Goal: Feedback & Contribution: Contribute content

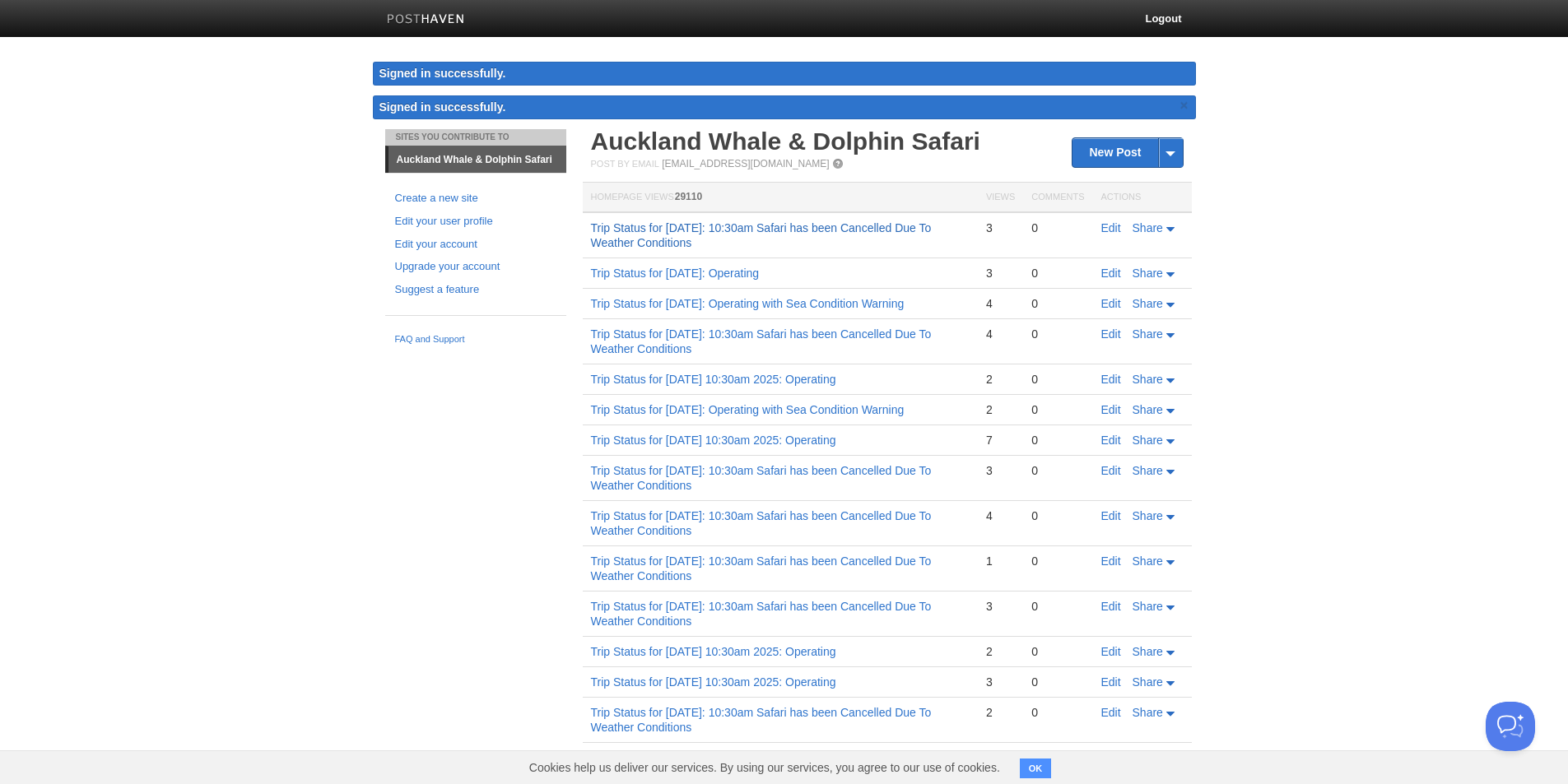
click at [706, 240] on link "Trip Status for [DATE]: 10:30am Safari has been Cancelled Due To Weather Condit…" at bounding box center [761, 235] width 341 height 28
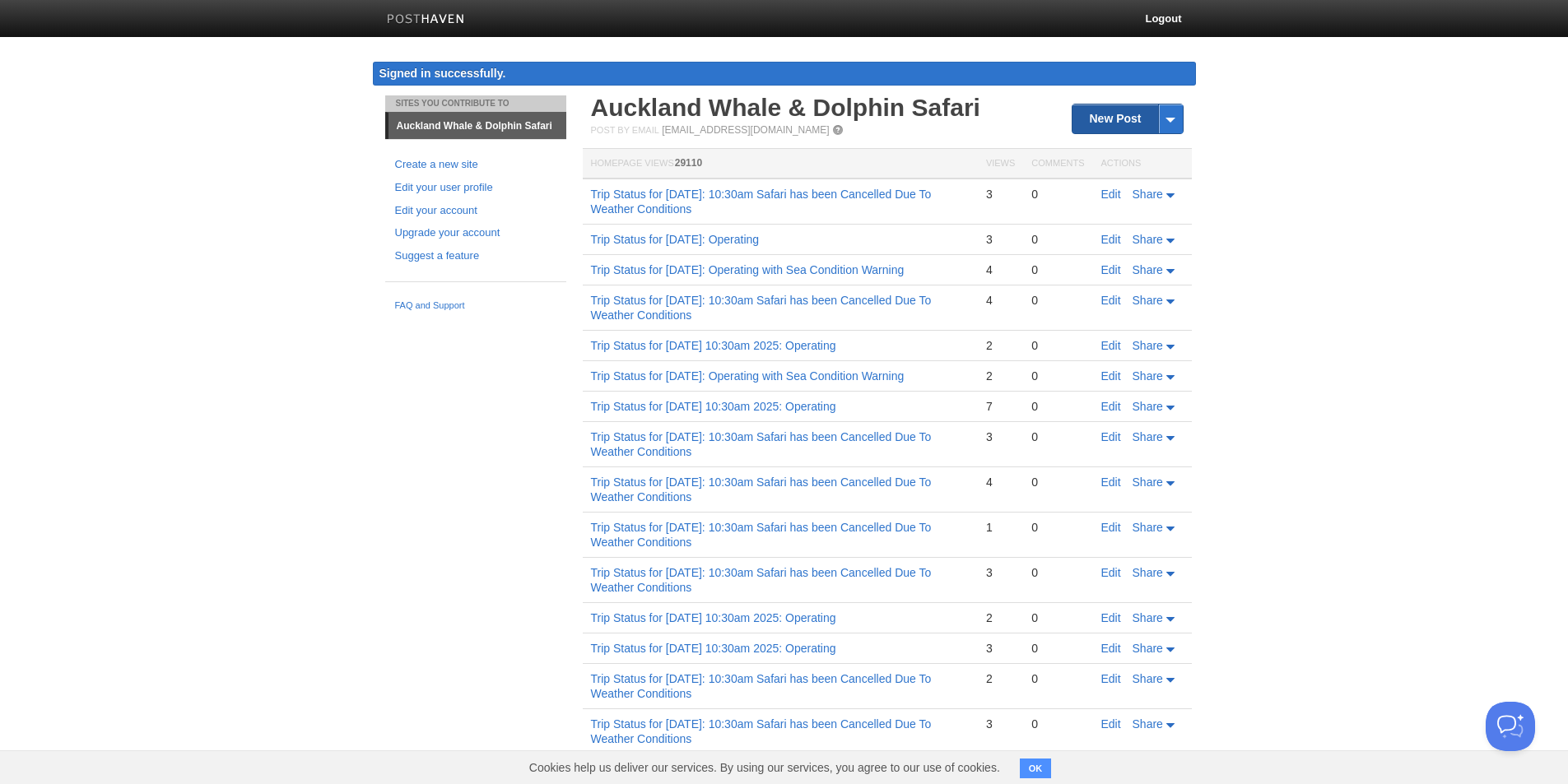
click at [1098, 118] on link "New Post" at bounding box center [1128, 118] width 110 height 29
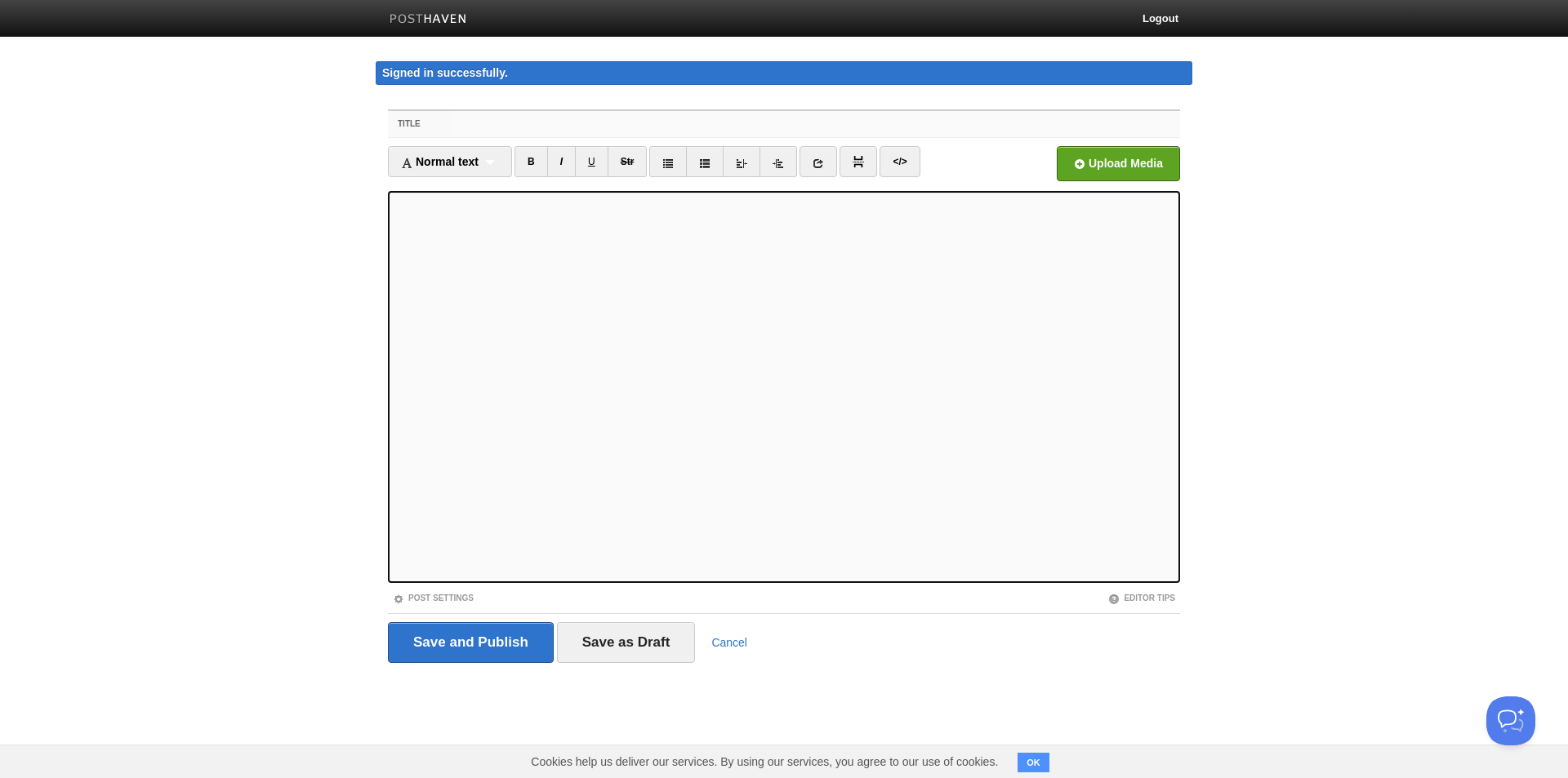
click at [688, 131] on input "Title" at bounding box center [817, 123] width 726 height 26
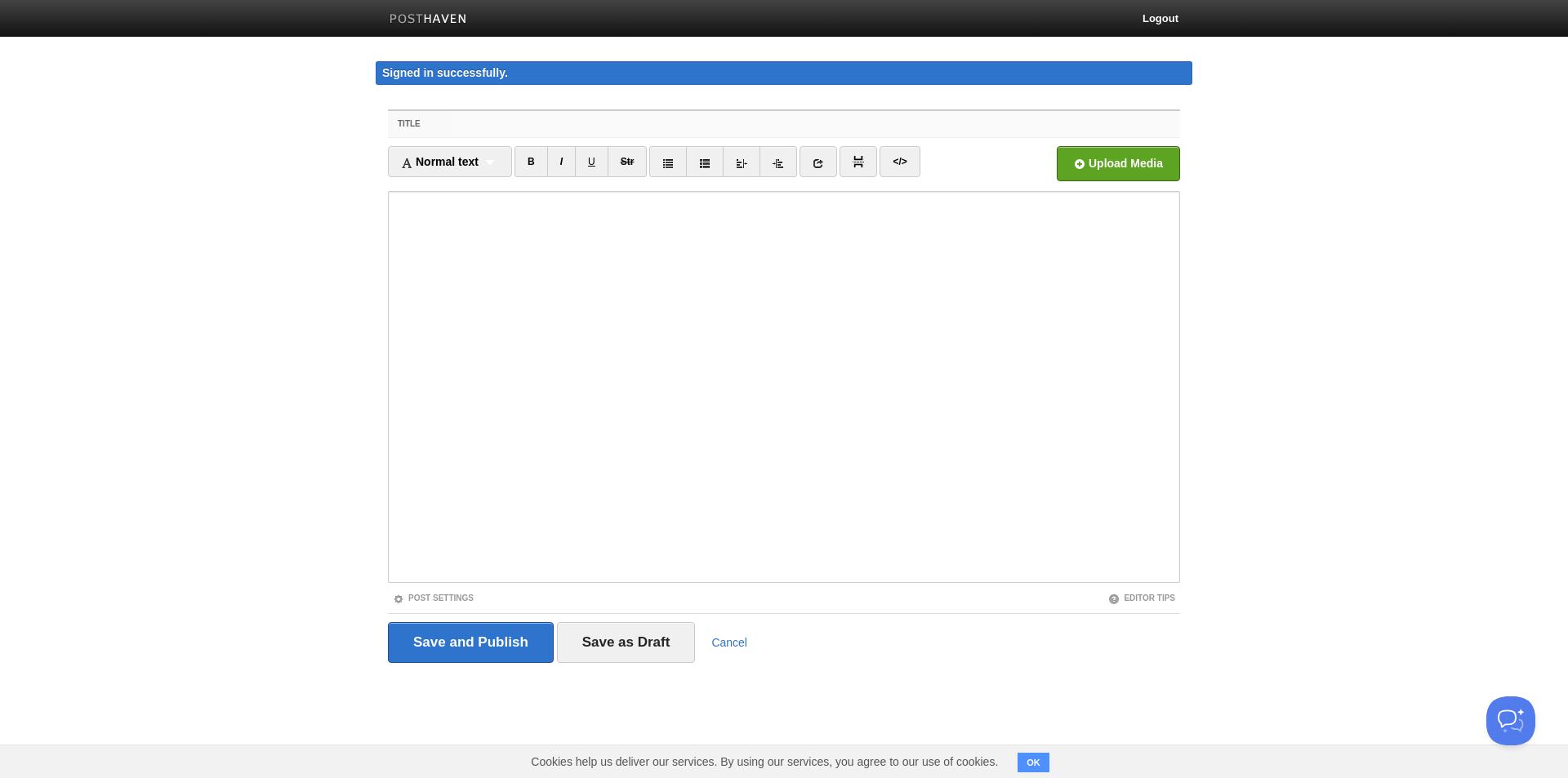
paste input "Trip Status for [DATE]: 10:30am Safari has been Cancelled Due To Weather Condit…"
type input "Trip Status for [DATE]: 10:30am Safari has been Cancelled Due To Weather Condit…"
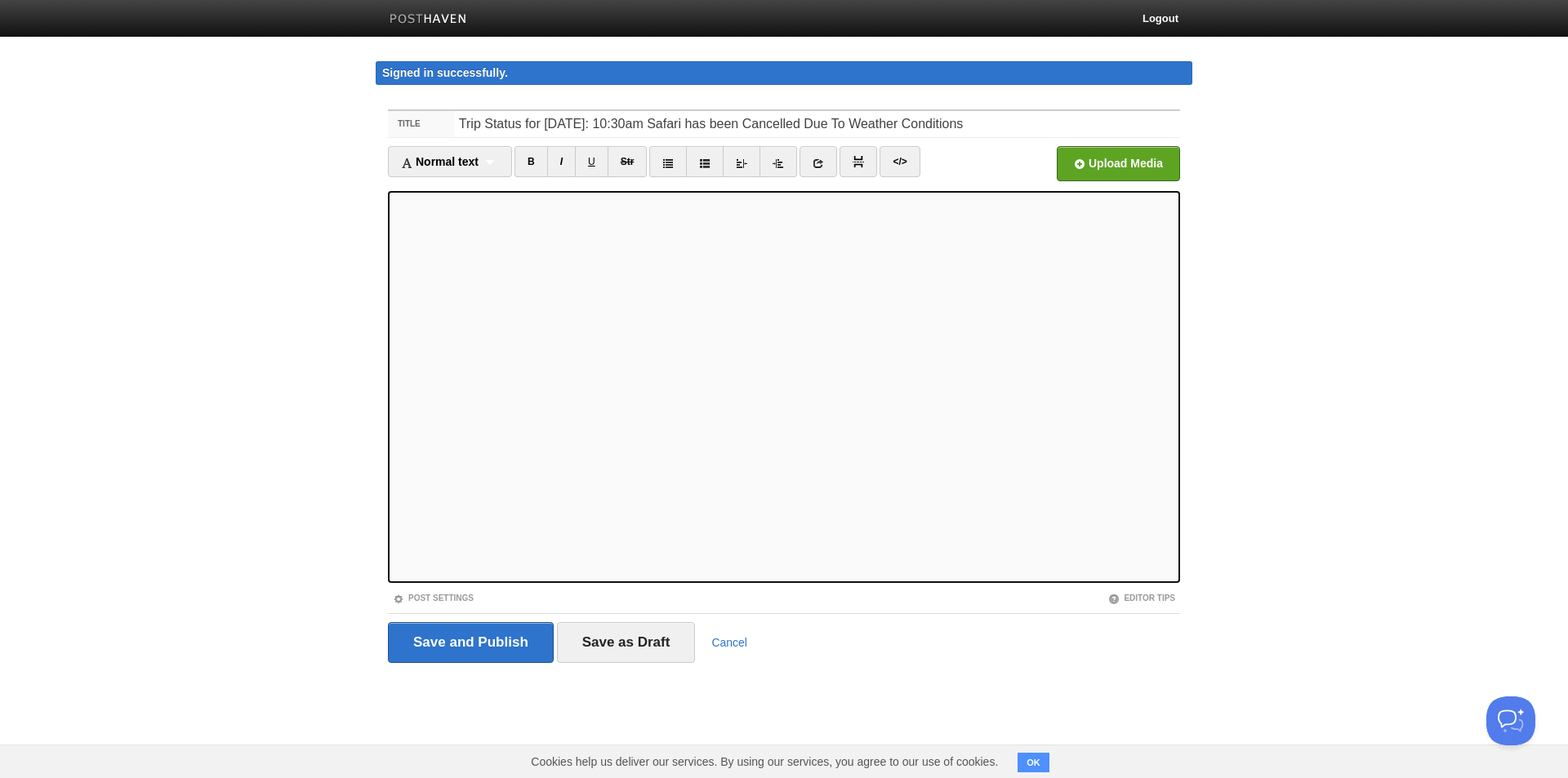
click at [256, 411] on body "Logout Signed in successfully. Signed in successfully. × Sites You Contribute T…" at bounding box center [784, 362] width 1568 height 724
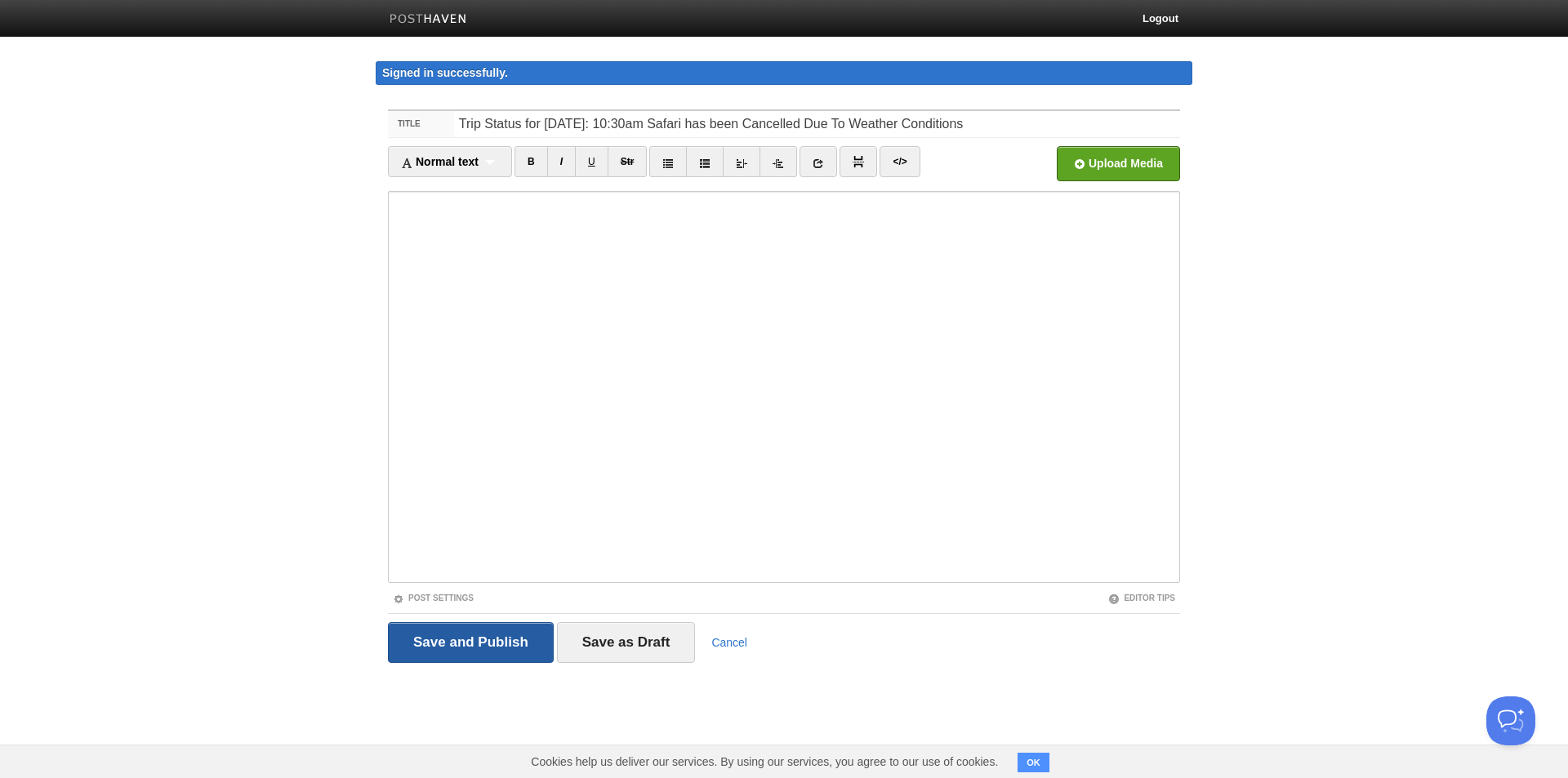
click at [489, 654] on input "Save and Publish" at bounding box center [470, 642] width 165 height 41
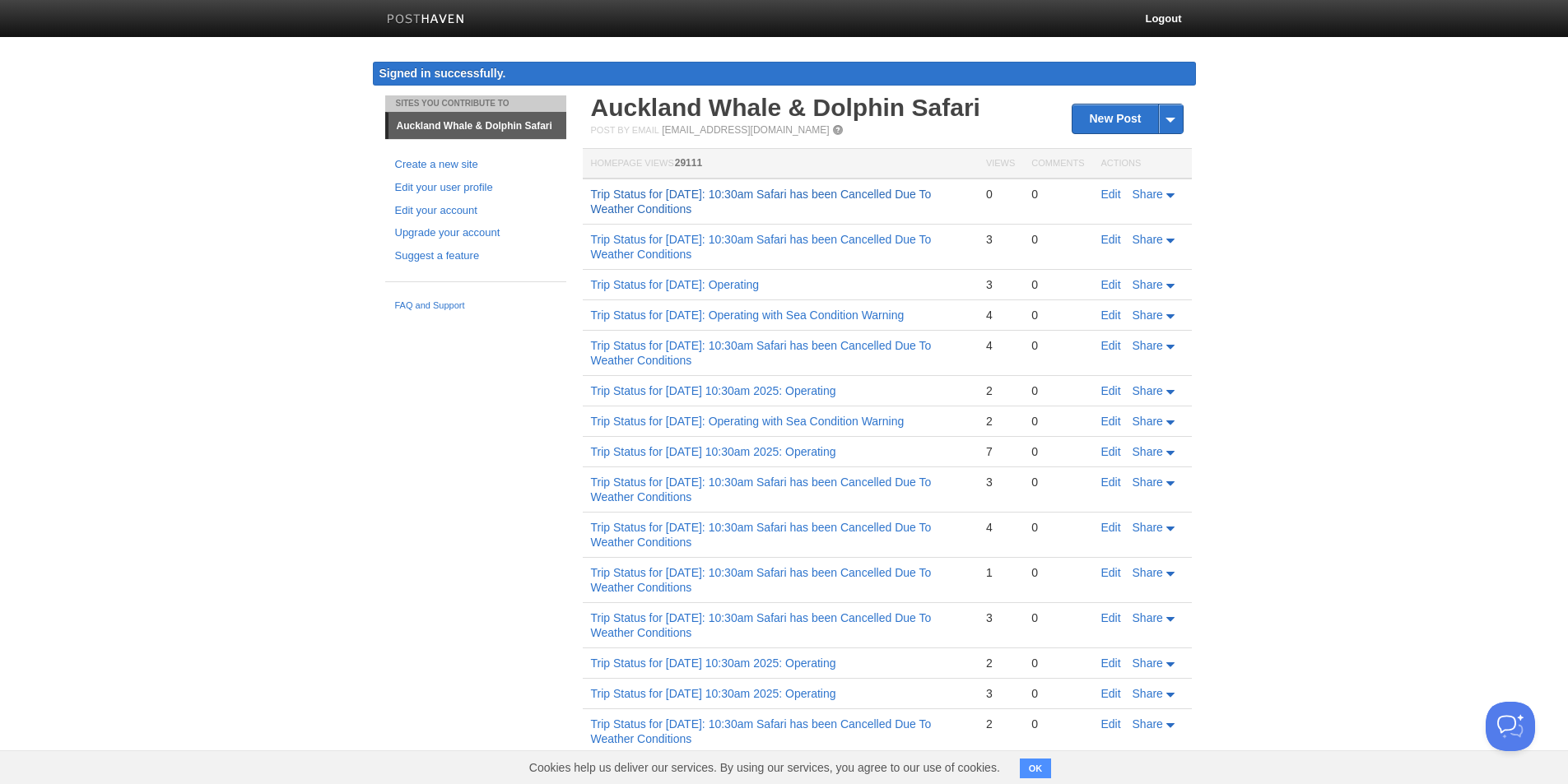
click at [878, 195] on link "Trip Status for [DATE]: 10:30am Safari has been Cancelled Due To Weather Condit…" at bounding box center [761, 201] width 341 height 28
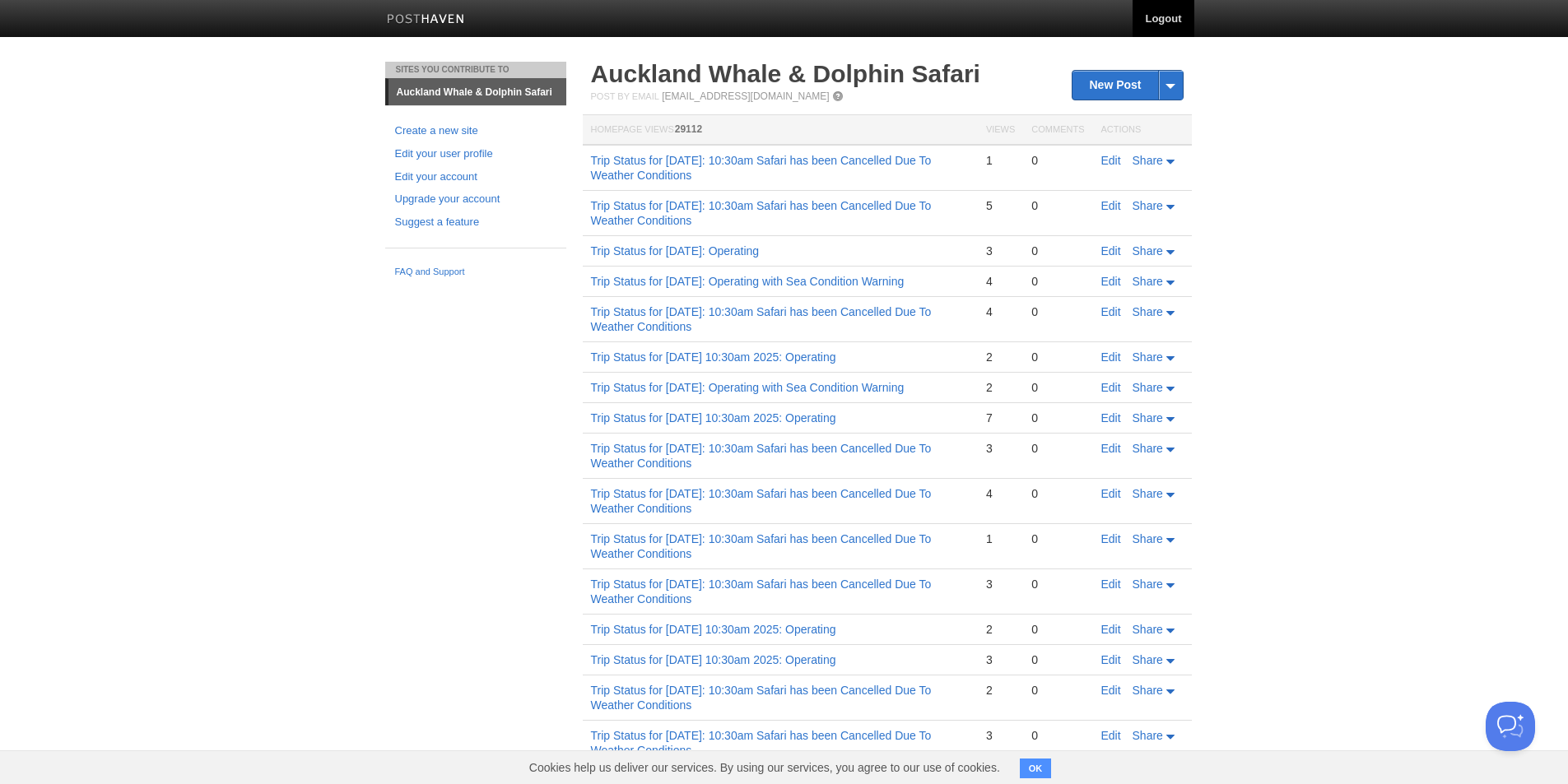
click at [1165, 24] on link "Logout" at bounding box center [1162, 18] width 61 height 37
